Goal: Book appointment/travel/reservation

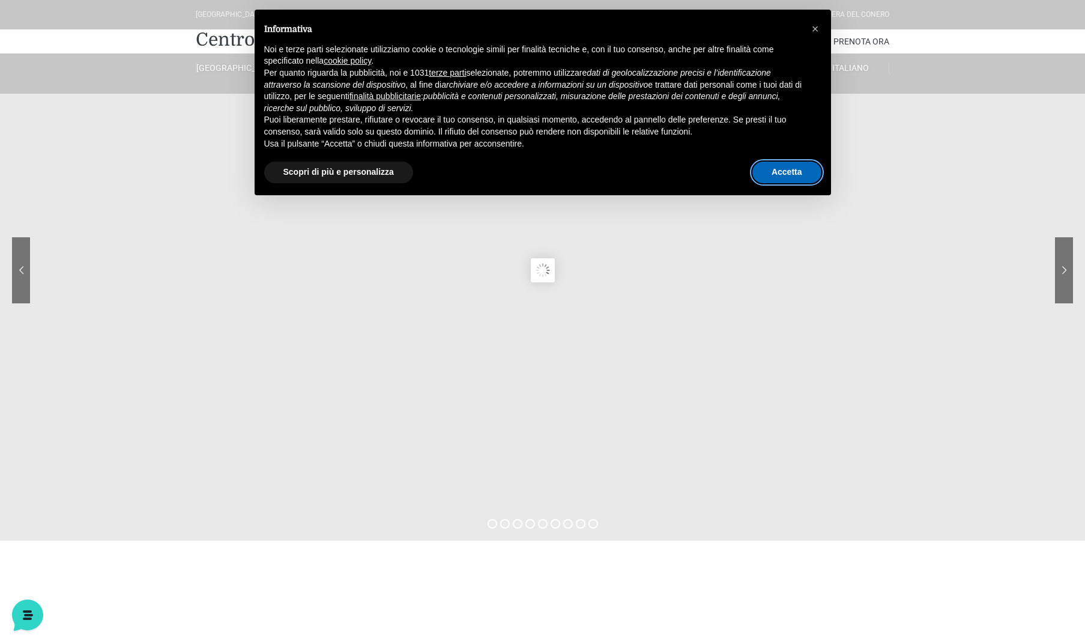
click at [809, 166] on button "Accetta" at bounding box center [787, 173] width 69 height 22
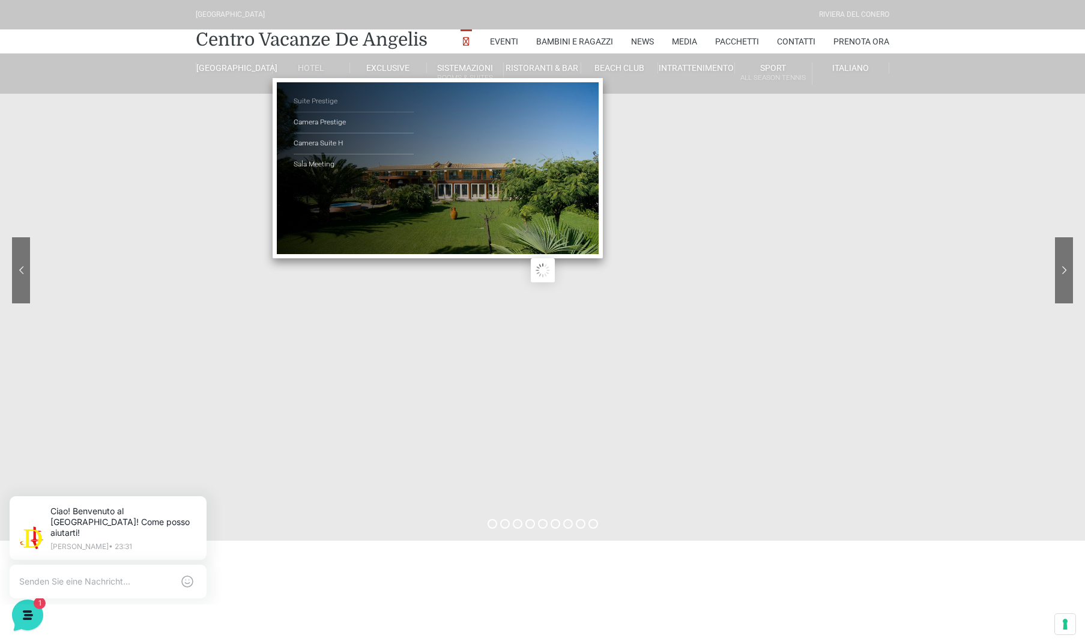
click at [311, 91] on link "Suite Prestige" at bounding box center [354, 101] width 120 height 21
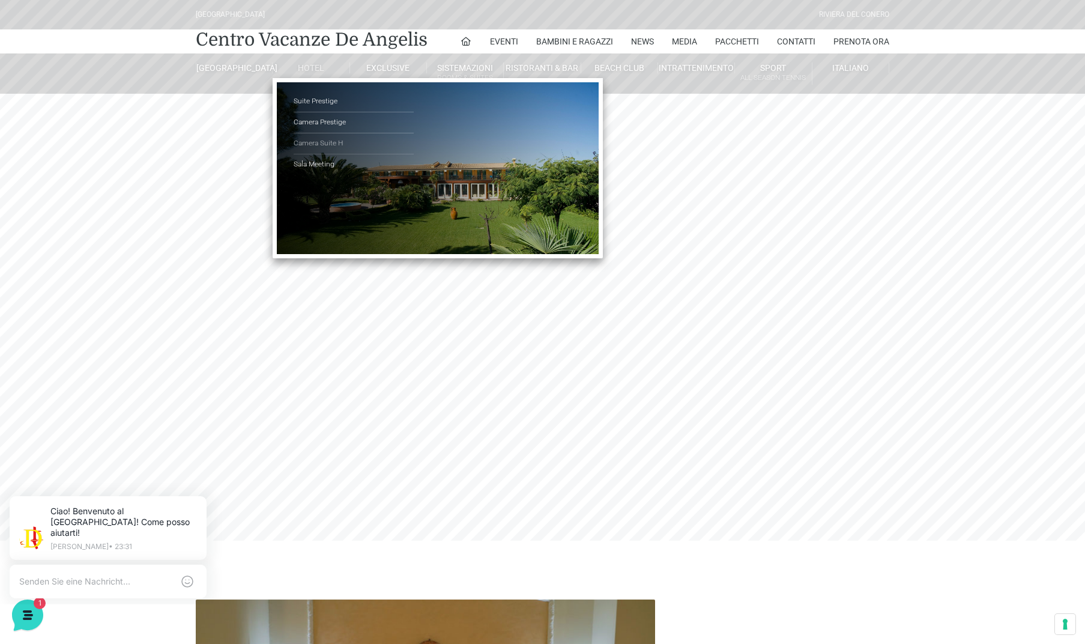
click at [321, 138] on link "Camera Suite H" at bounding box center [354, 143] width 120 height 21
